Goal: Check status: Check status

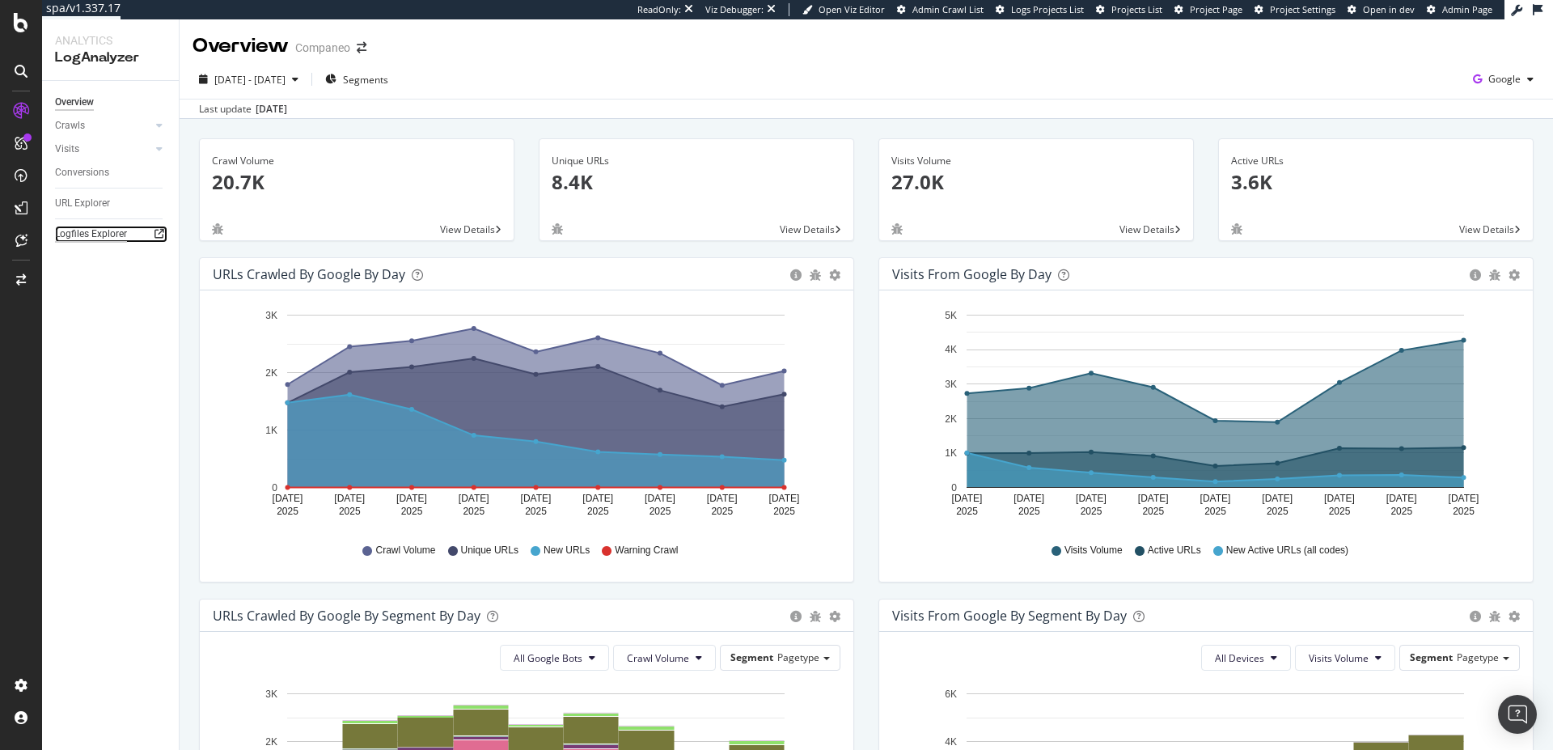
click at [102, 232] on div "Logfiles Explorer" at bounding box center [91, 234] width 72 height 17
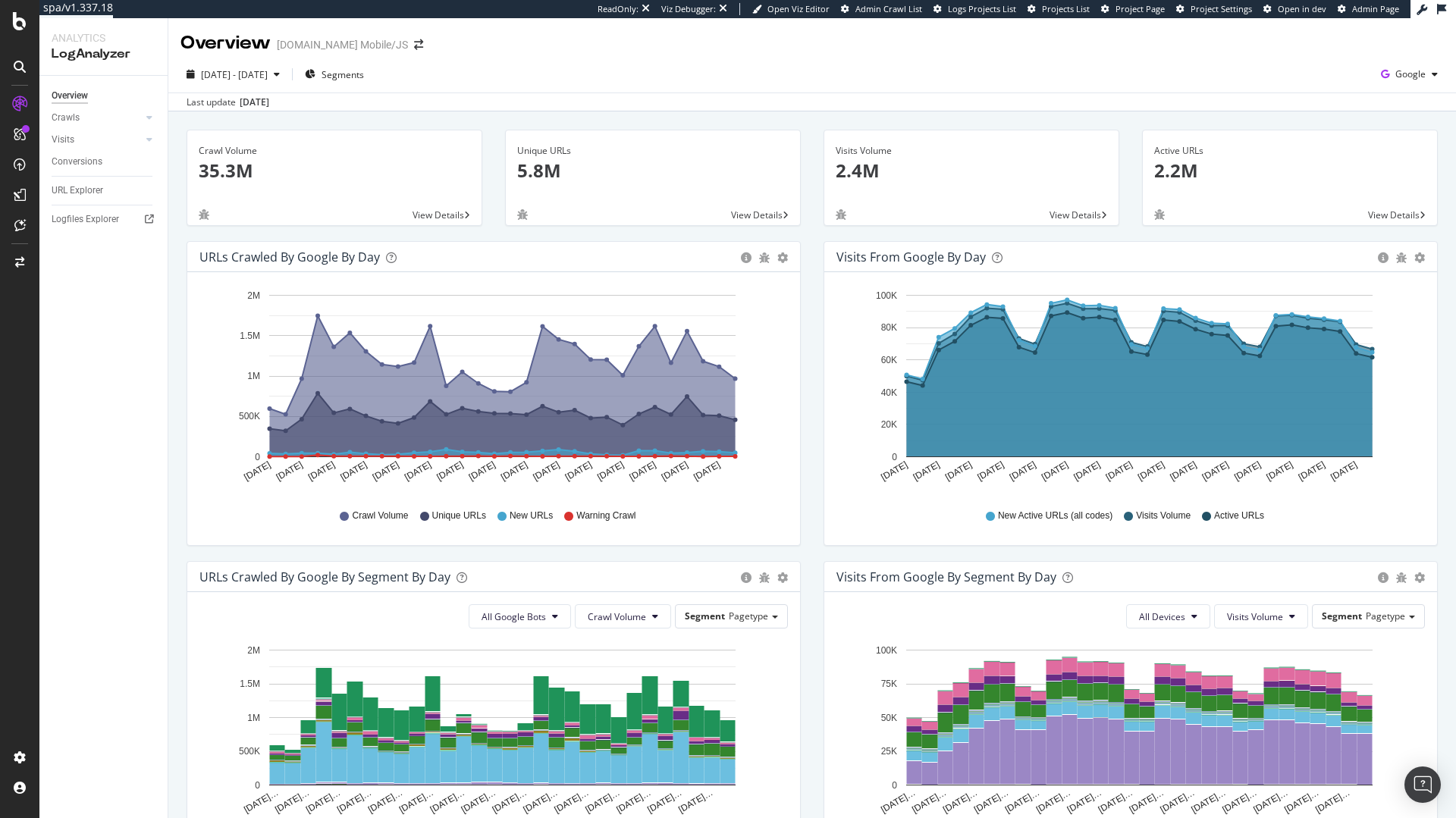
click at [1424, 119] on div "Crawl Volume 35.3M View Details Unique URLs 5.8M View Details Visits Volume 2.4…" at bounding box center [813, 682] width 1288 height 1142
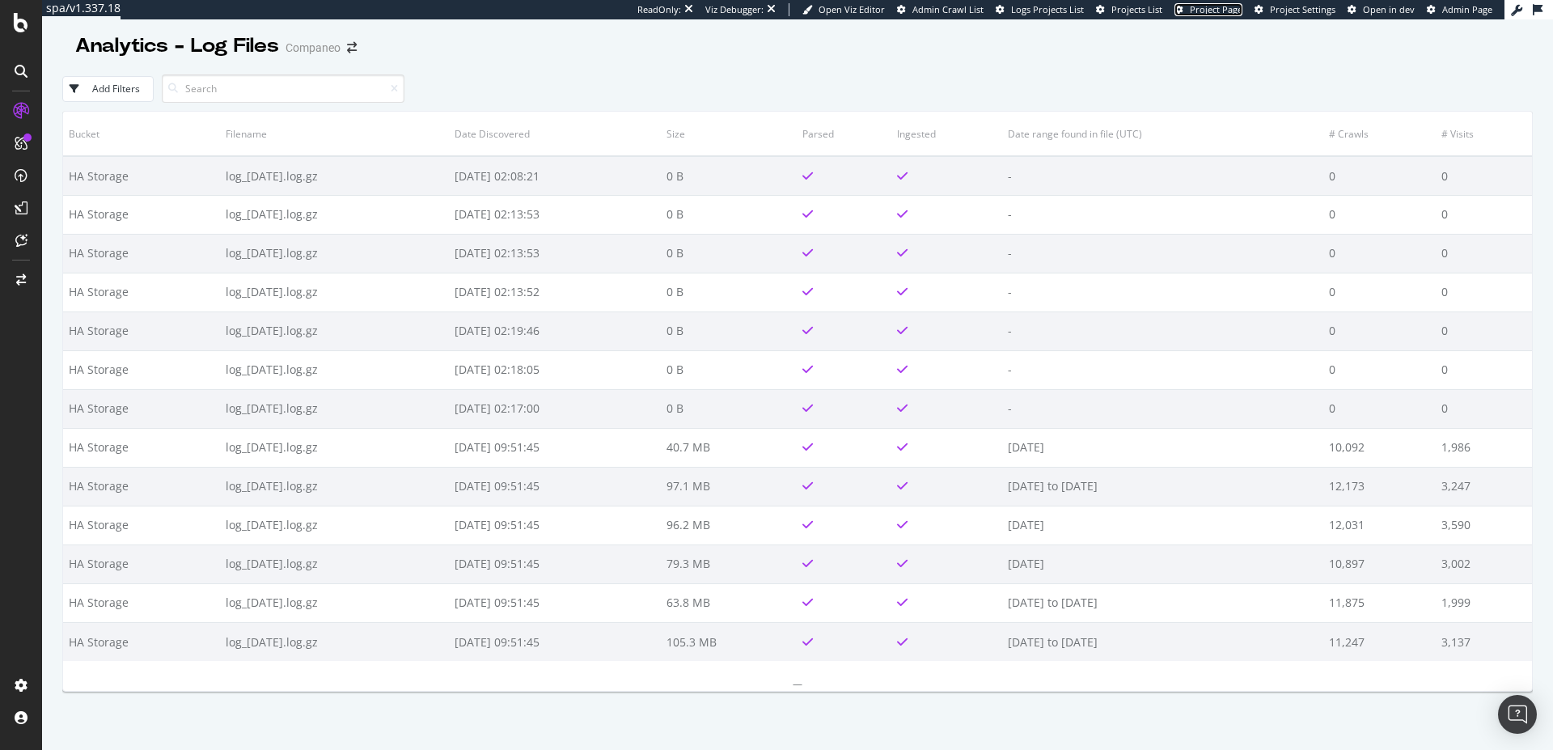
click at [1220, 13] on span "Project Page" at bounding box center [1216, 9] width 53 height 12
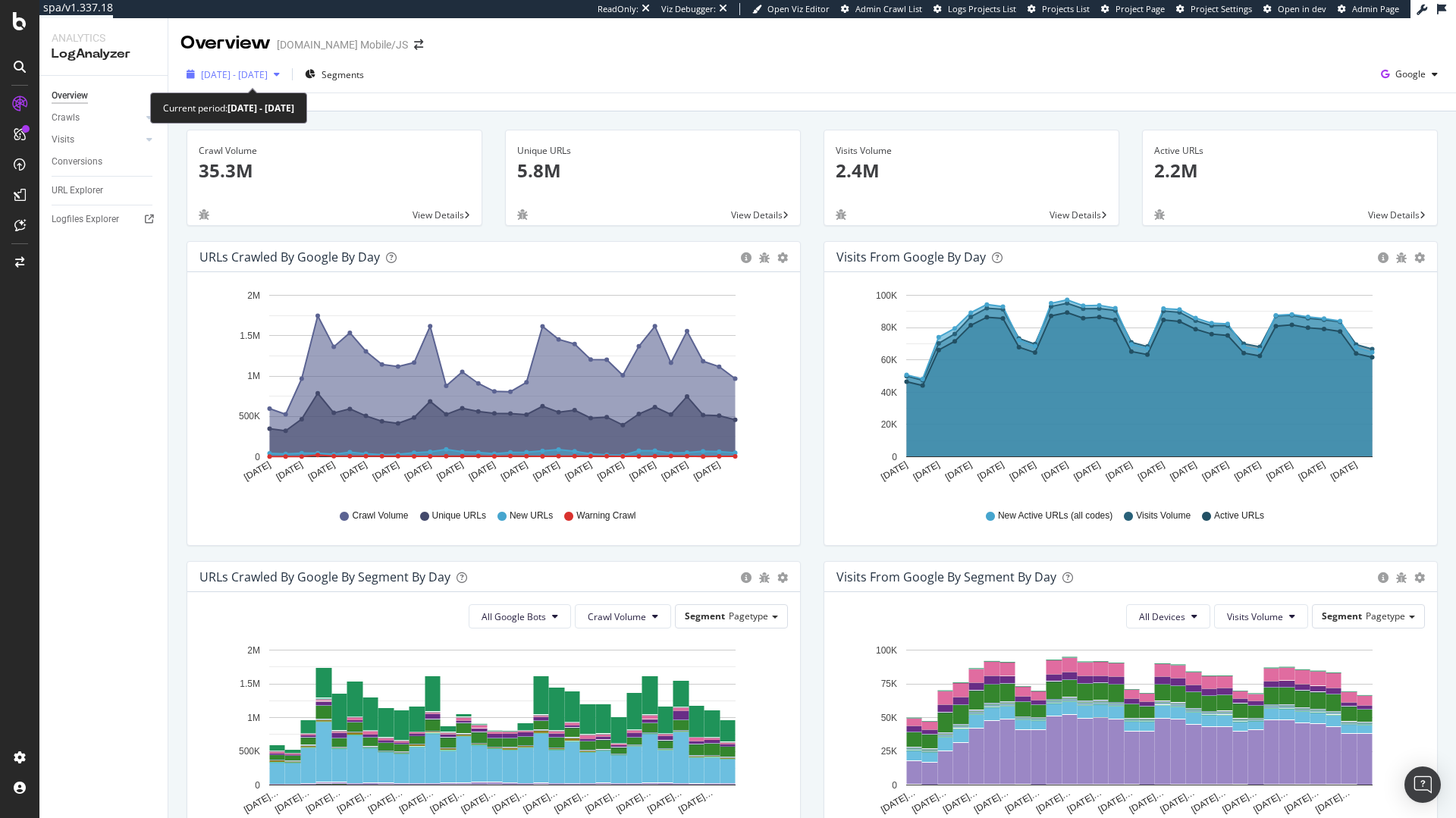
click at [268, 72] on span "[DATE] - [DATE]" at bounding box center [233, 75] width 67 height 13
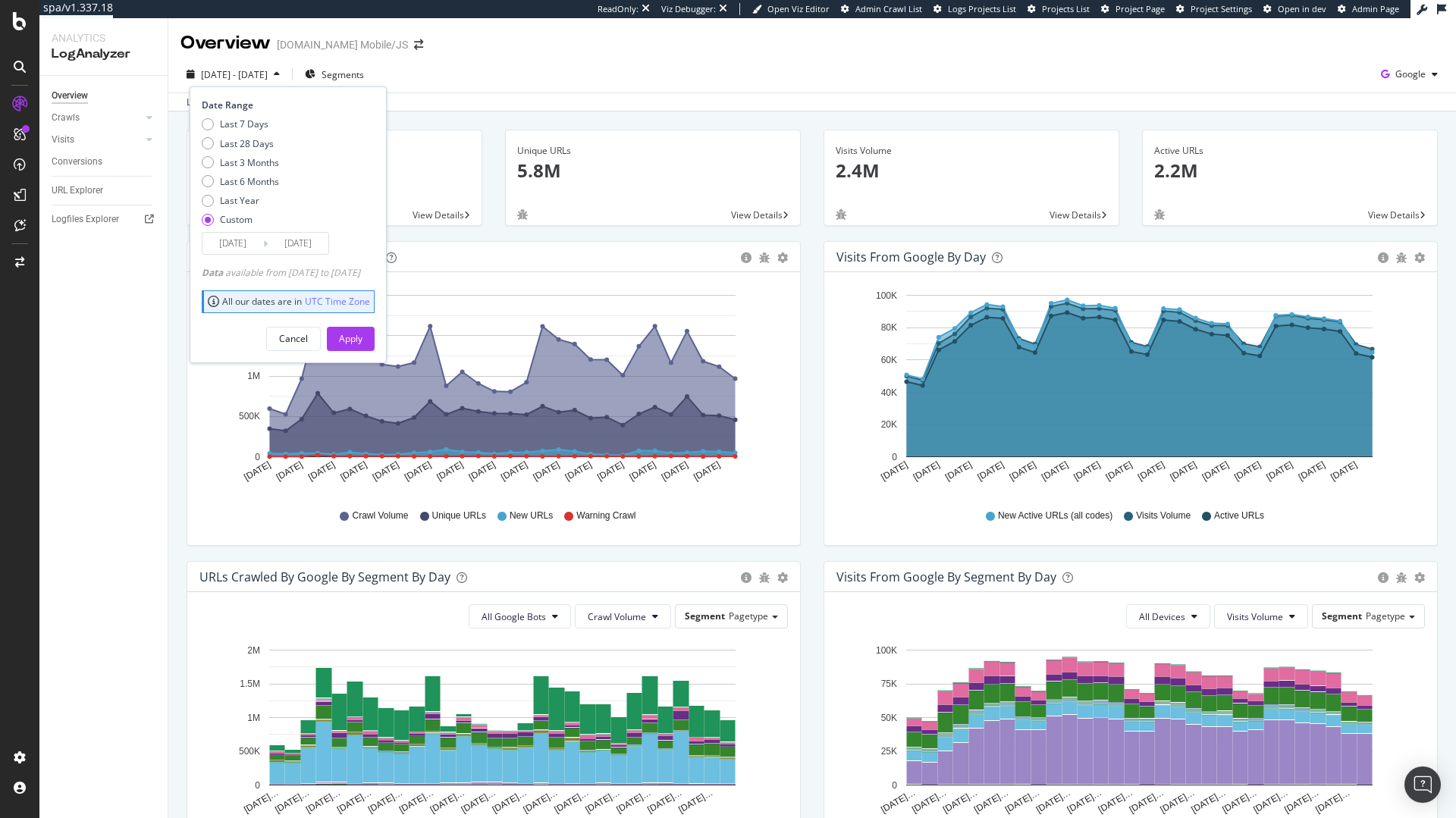
click at [761, 84] on div "2025 Jul. 26th - Aug. 24th Segments Date Range Last 7 Days Last 28 Days Last 3 …" at bounding box center [813, 77] width 1288 height 30
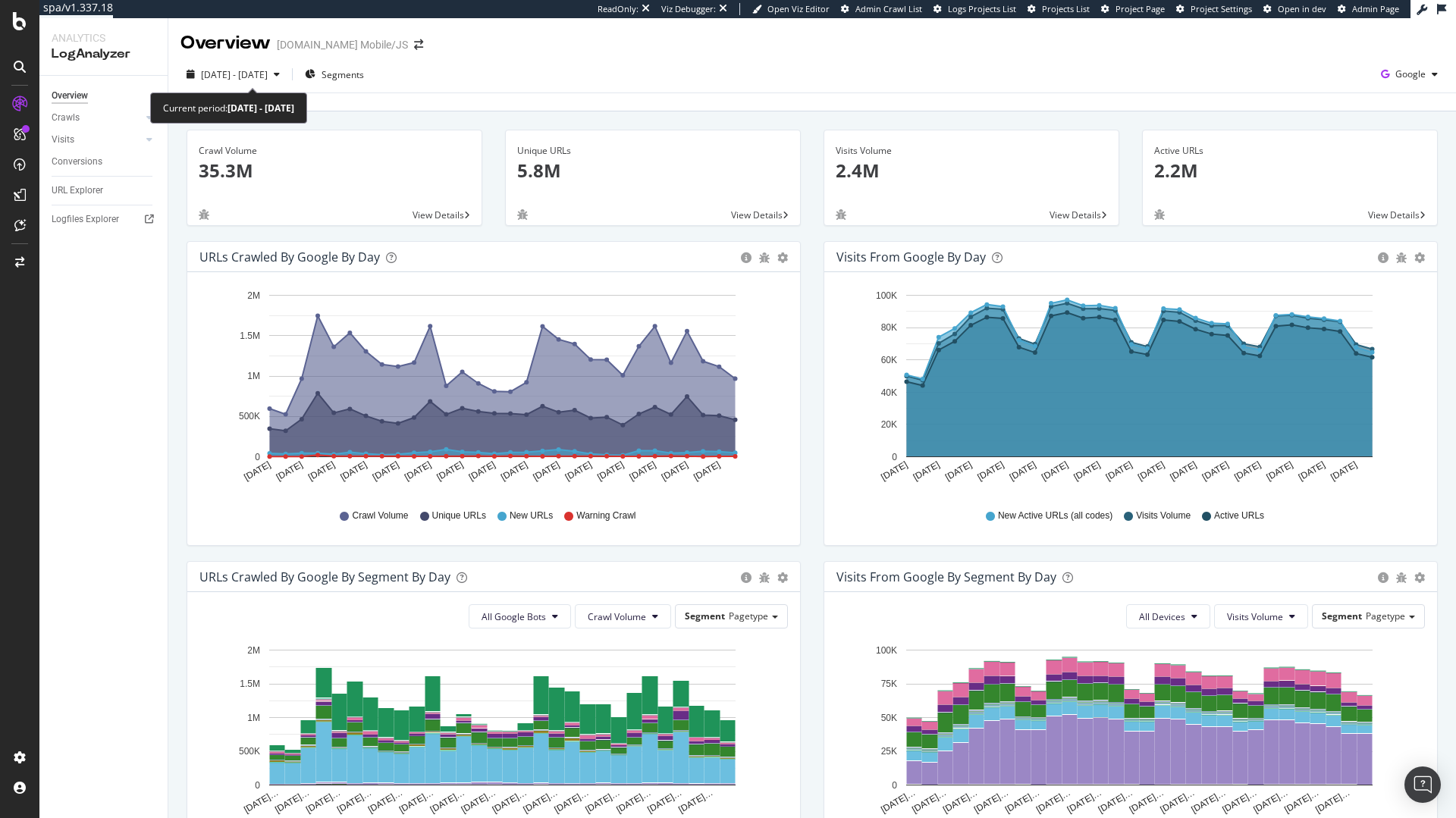
click at [217, 87] on div "2025 Jul. 26th - Aug. 24th Segments Google" at bounding box center [813, 77] width 1288 height 30
click at [232, 69] on span "[DATE] - [DATE]" at bounding box center [233, 75] width 67 height 13
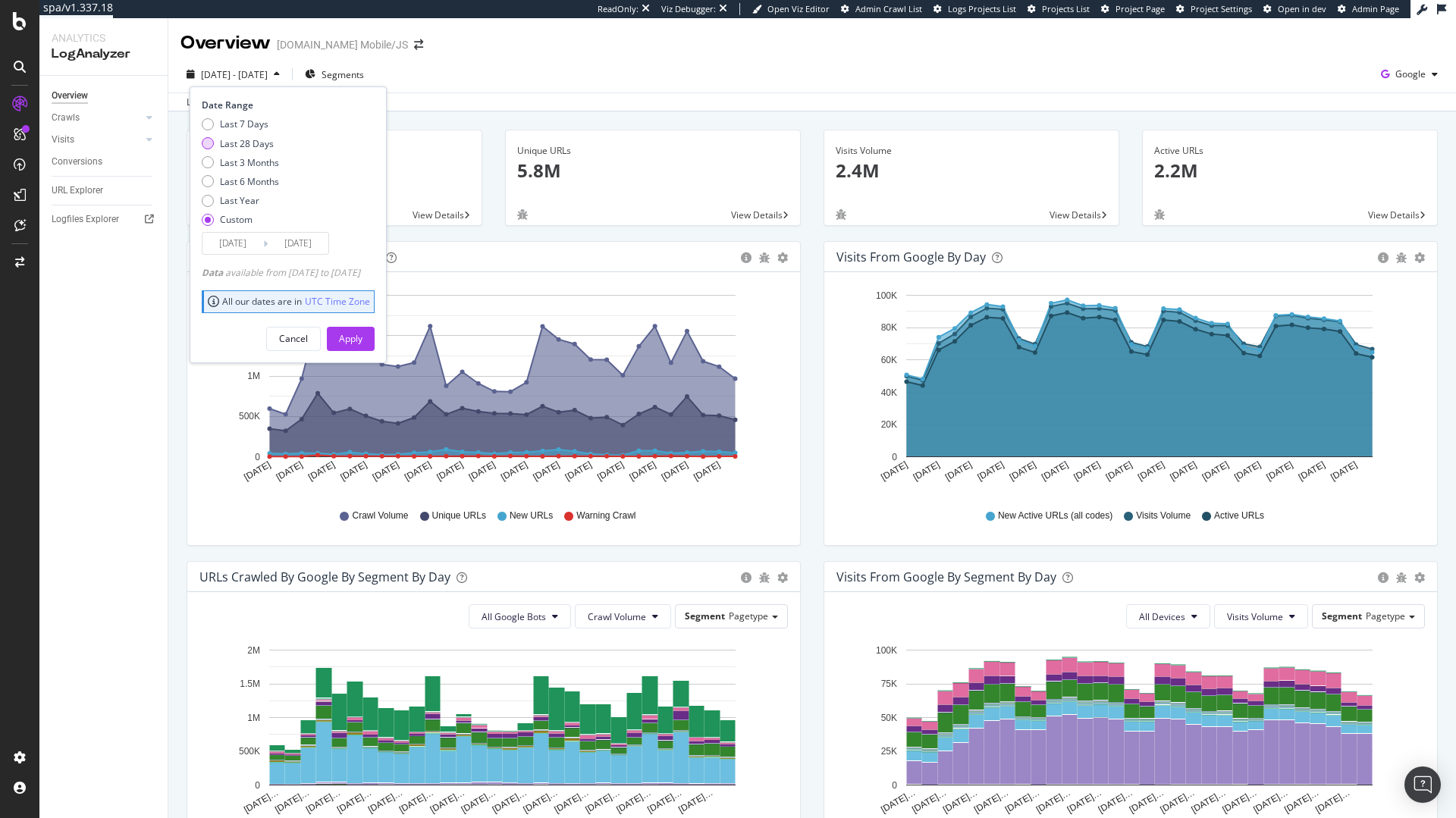
click at [264, 141] on div "Last 28 Days" at bounding box center [247, 143] width 53 height 13
type input "2025/08/12"
type input "2025/09/08"
click at [363, 348] on div "Apply" at bounding box center [351, 339] width 23 height 22
